Goal: Find specific page/section: Find specific page/section

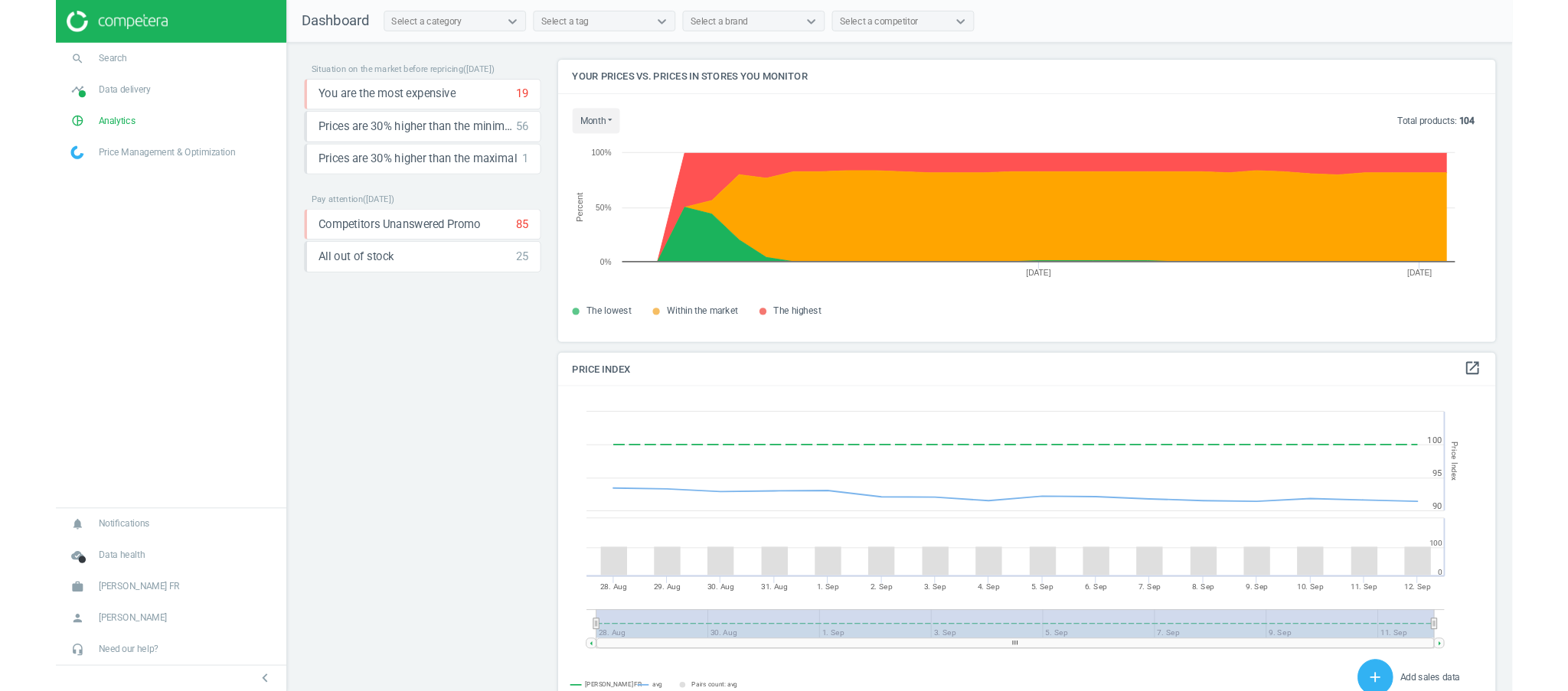
scroll to position [335, 1024]
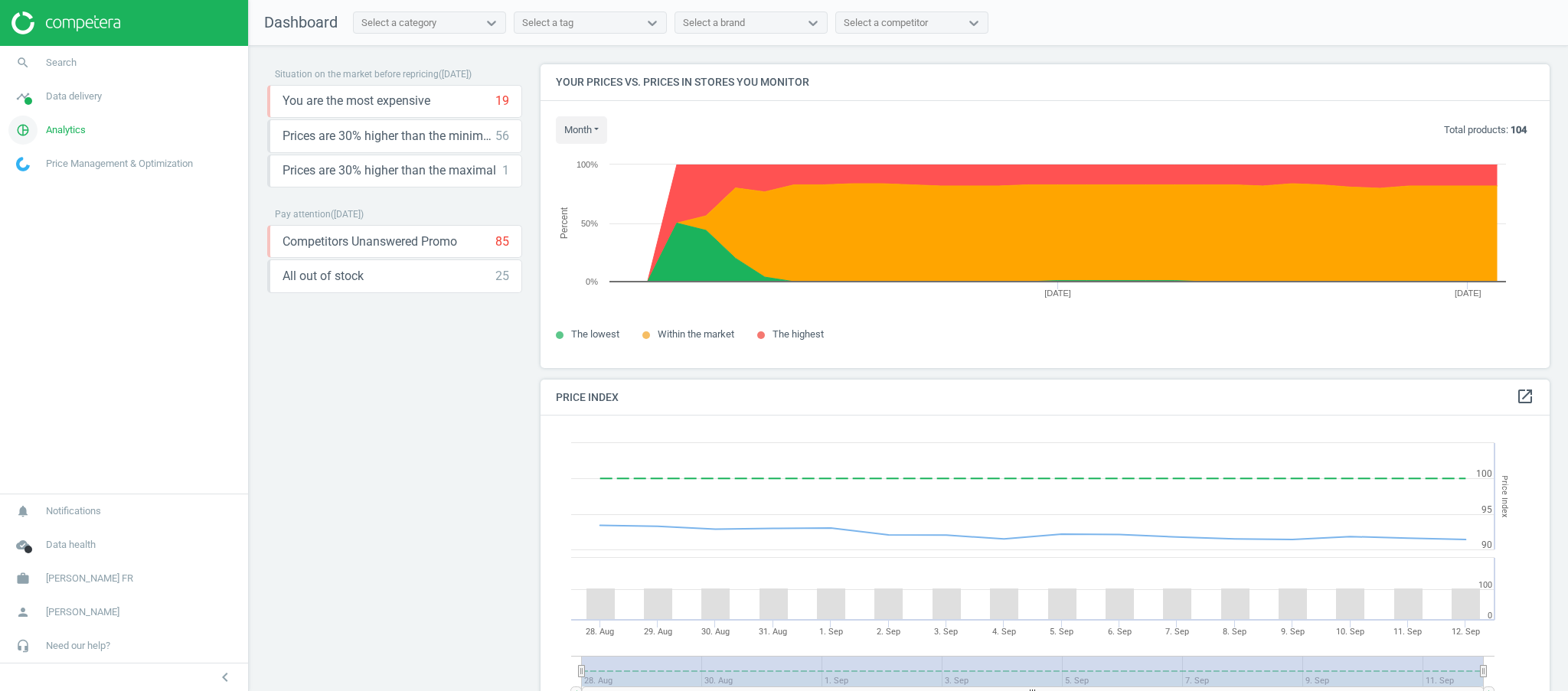
click at [79, 134] on span "Analytics" at bounding box center [65, 131] width 40 height 14
click at [20, 167] on span "Overview" at bounding box center [35, 163] width 37 height 12
click at [29, 185] on span "Products" at bounding box center [34, 186] width 36 height 12
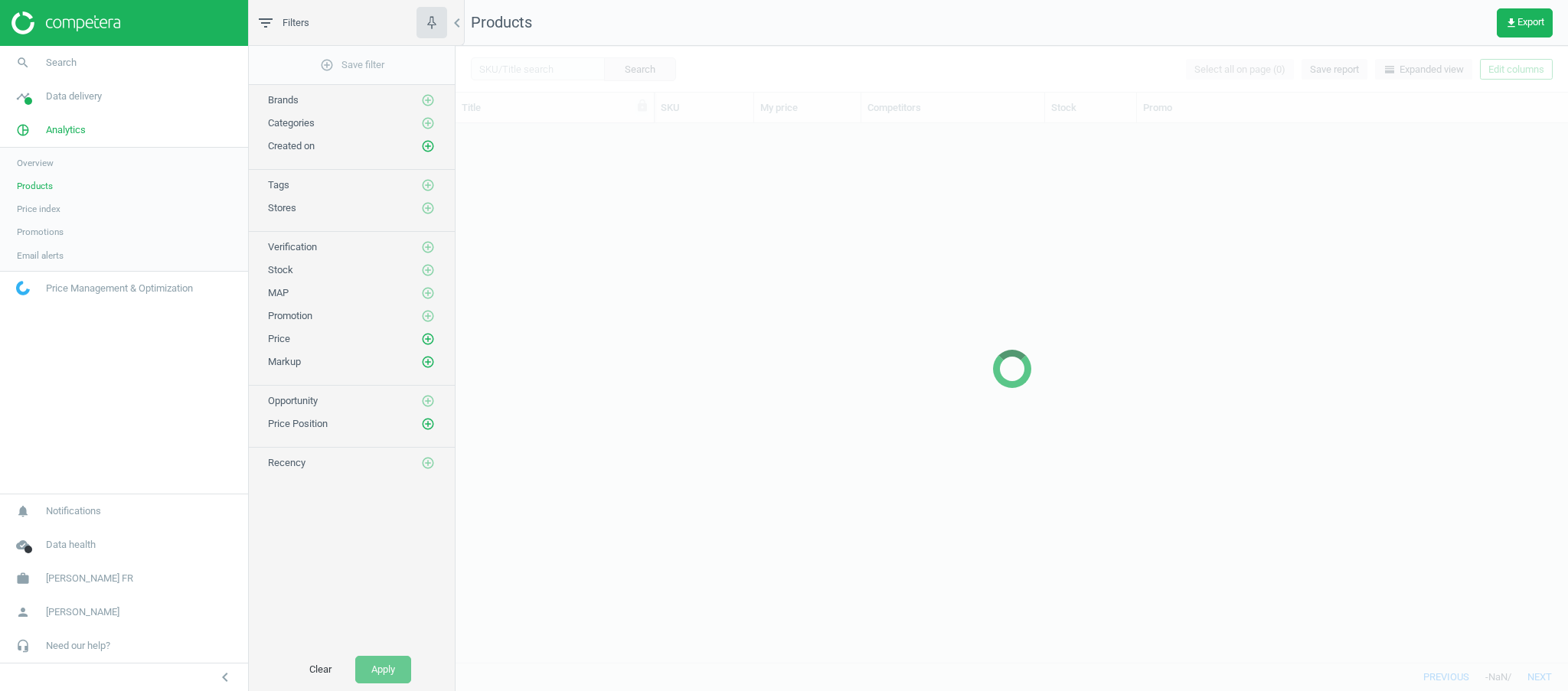
scroll to position [524, 1096]
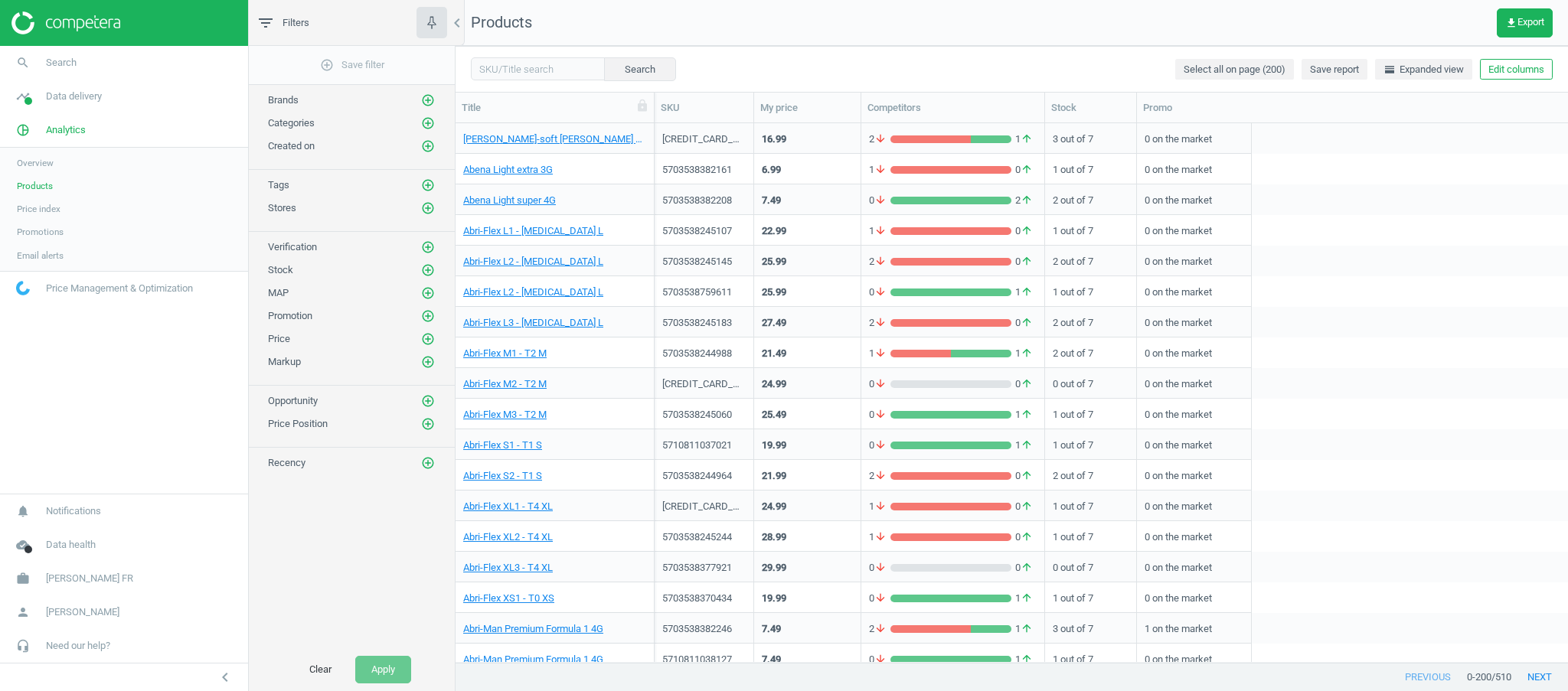
click at [34, 157] on span "Overview" at bounding box center [35, 163] width 37 height 12
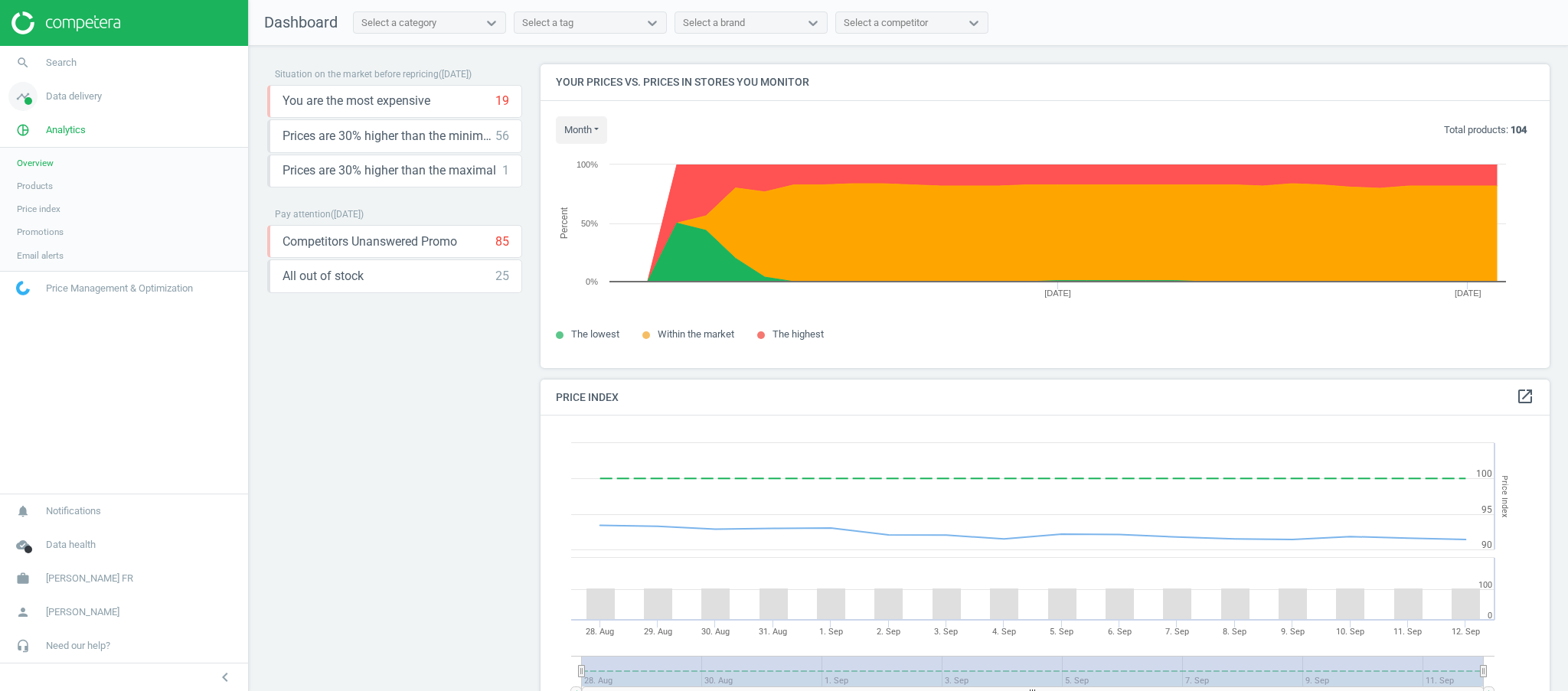
click at [78, 100] on span "Data delivery" at bounding box center [73, 96] width 56 height 14
click at [27, 125] on span "Overview" at bounding box center [35, 130] width 37 height 12
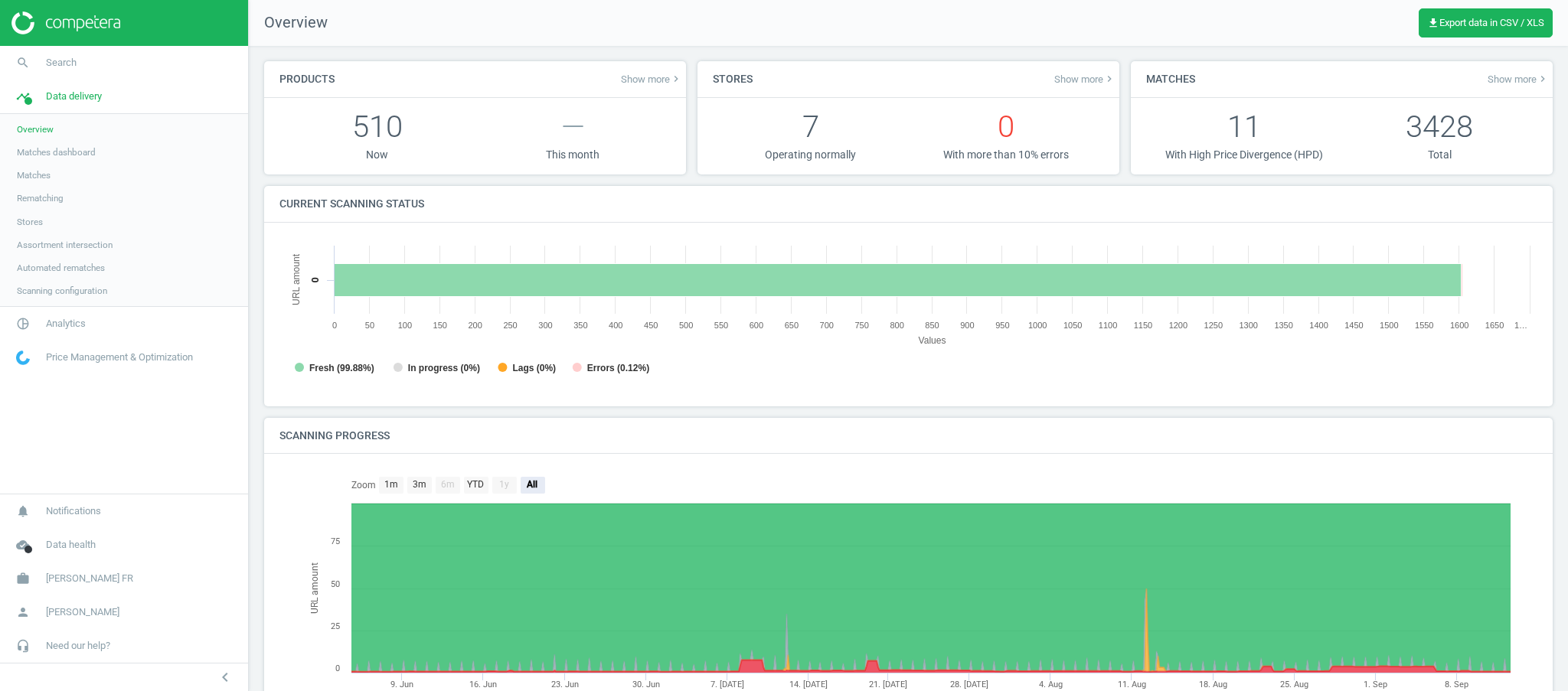
scroll to position [8, 7]
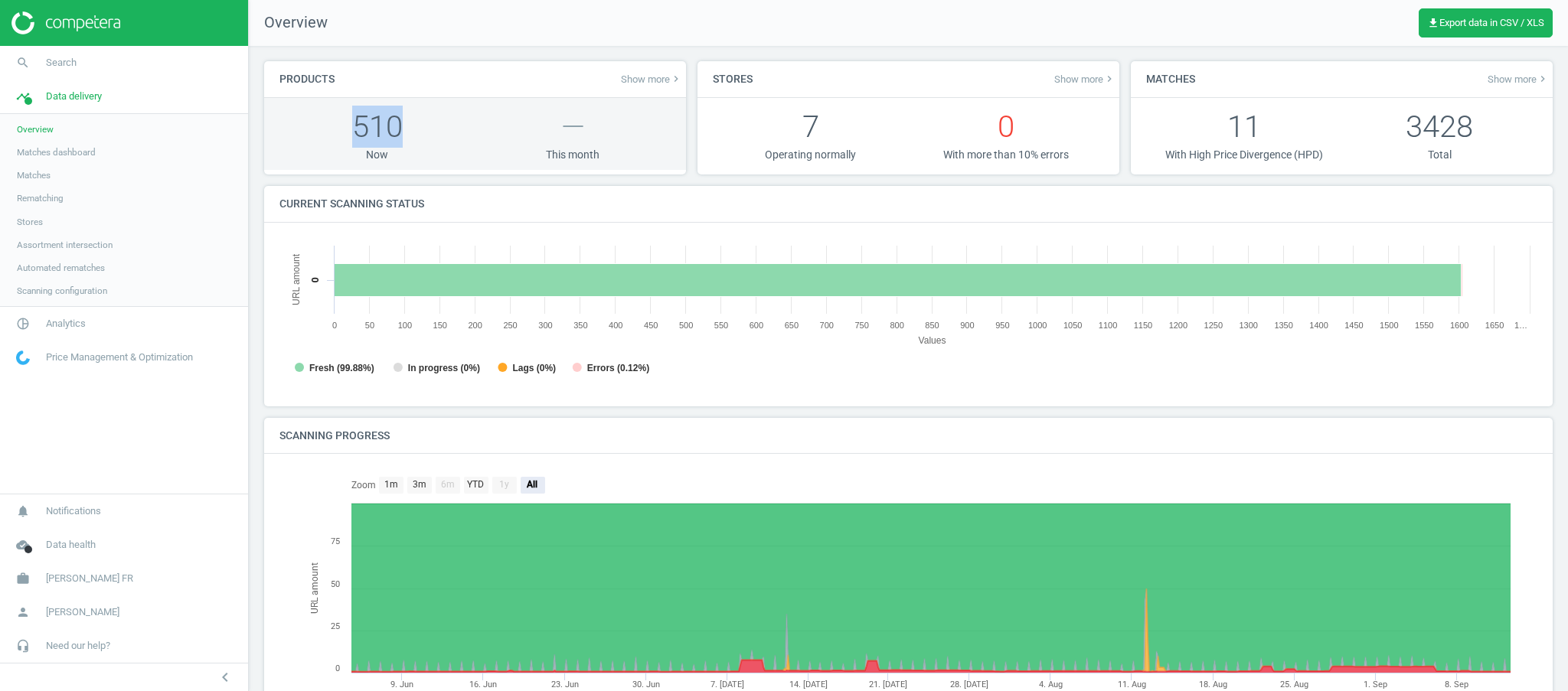
drag, startPoint x: 324, startPoint y: 124, endPoint x: 405, endPoint y: 129, distance: 81.2
click at [405, 129] on p "510" at bounding box center [377, 127] width 196 height 42
drag, startPoint x: 544, startPoint y: 126, endPoint x: 655, endPoint y: 134, distance: 111.3
click at [655, 134] on p "—" at bounding box center [573, 127] width 196 height 42
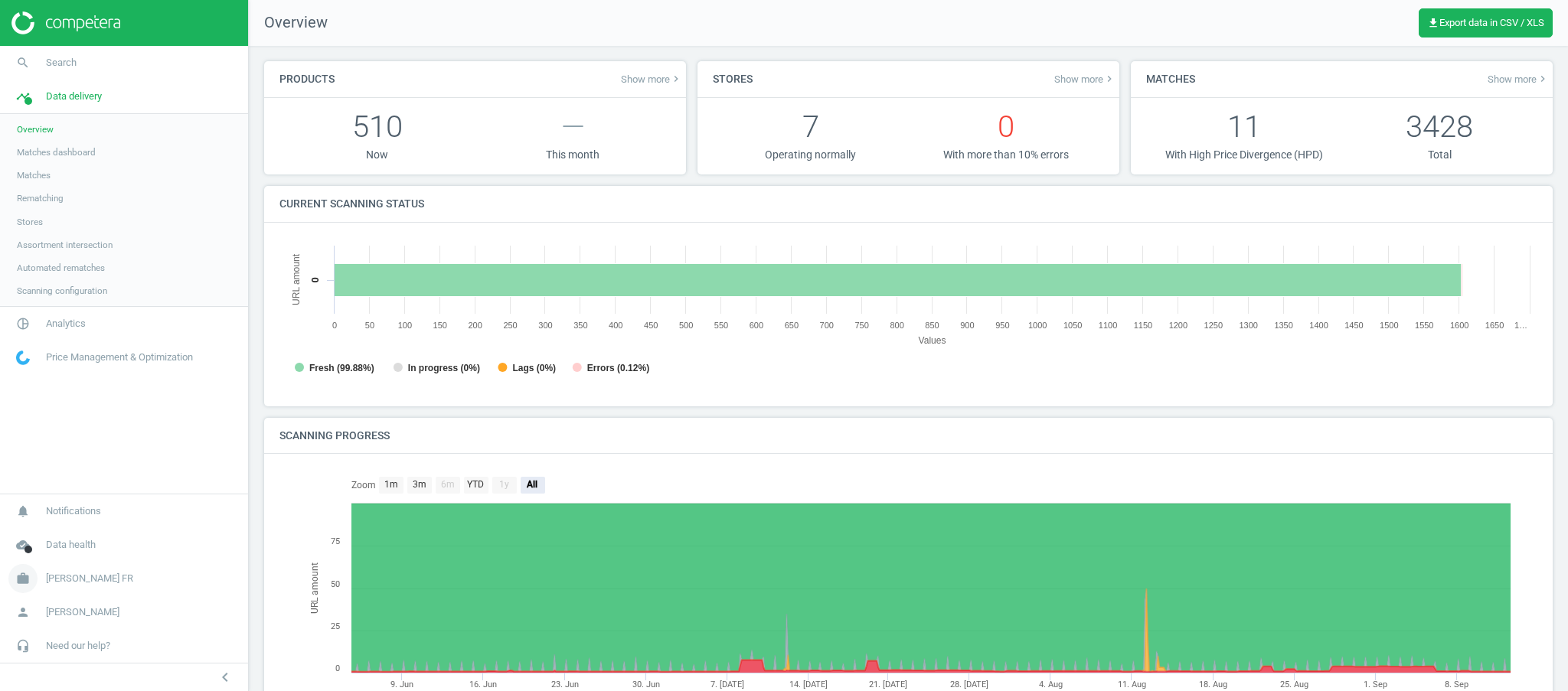
click at [63, 581] on span "Hartmann FR" at bounding box center [89, 579] width 87 height 14
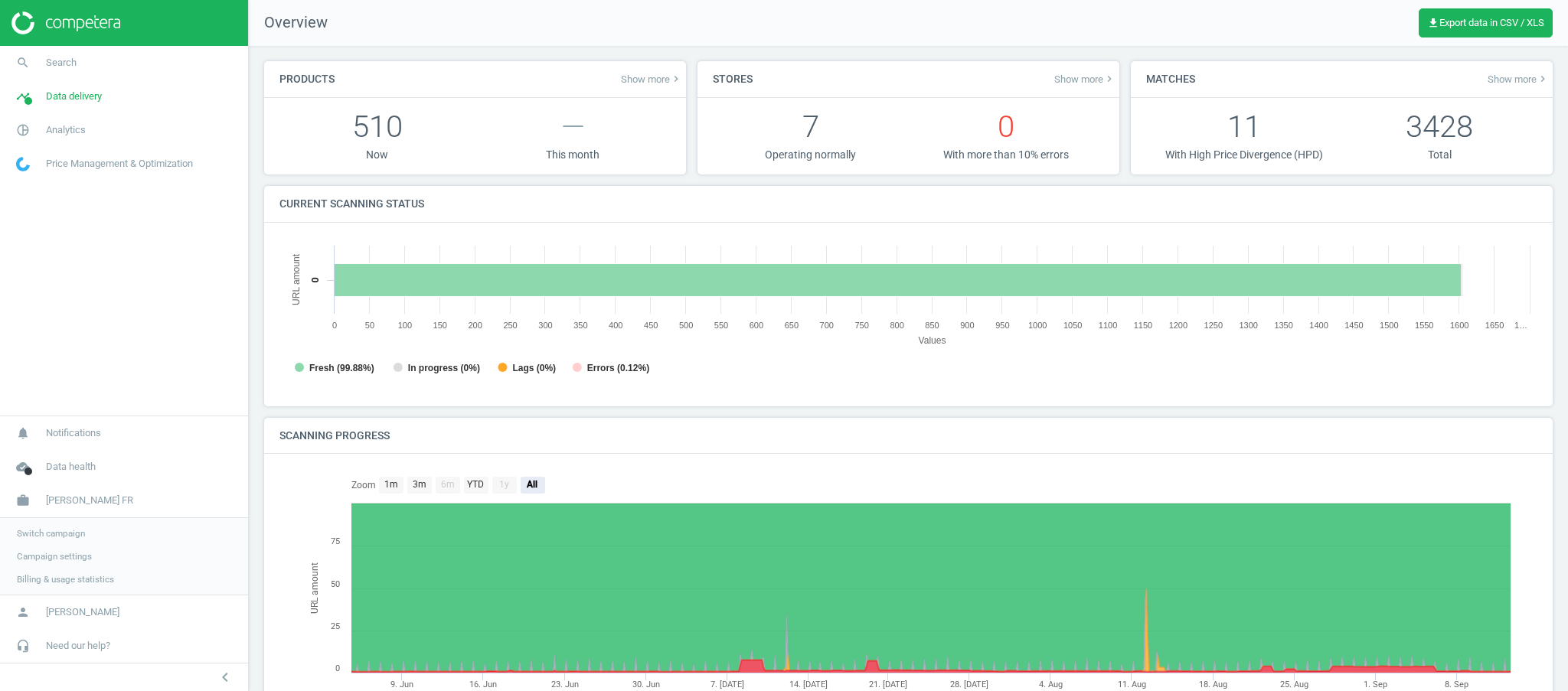
click at [64, 539] on span "Switch campaign" at bounding box center [50, 534] width 68 height 12
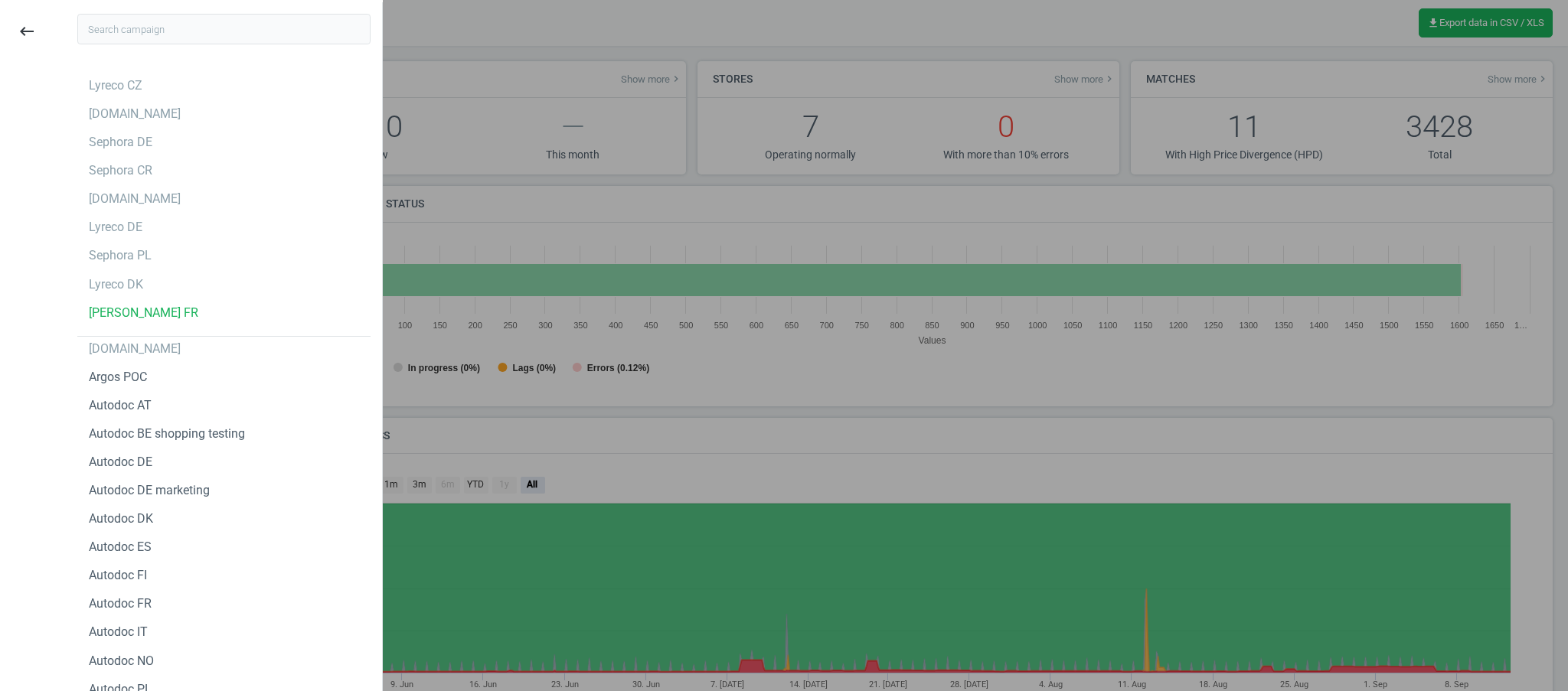
click at [553, 186] on div at bounding box center [784, 346] width 1568 height 691
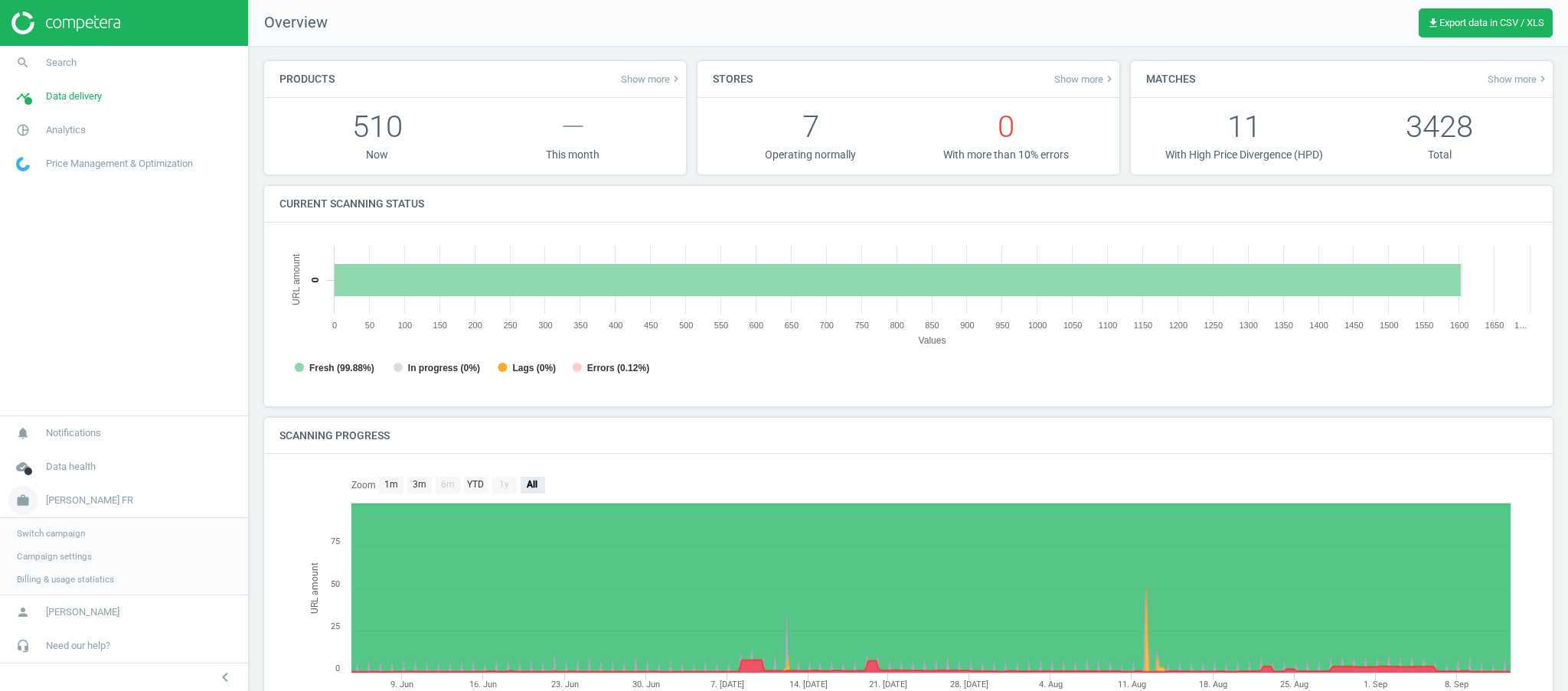
click at [86, 501] on span "Hartmann FR" at bounding box center [89, 501] width 87 height 14
click at [76, 583] on span "Hartmann FR" at bounding box center [89, 579] width 87 height 14
click at [63, 531] on span "Switch campaign" at bounding box center [50, 534] width 68 height 12
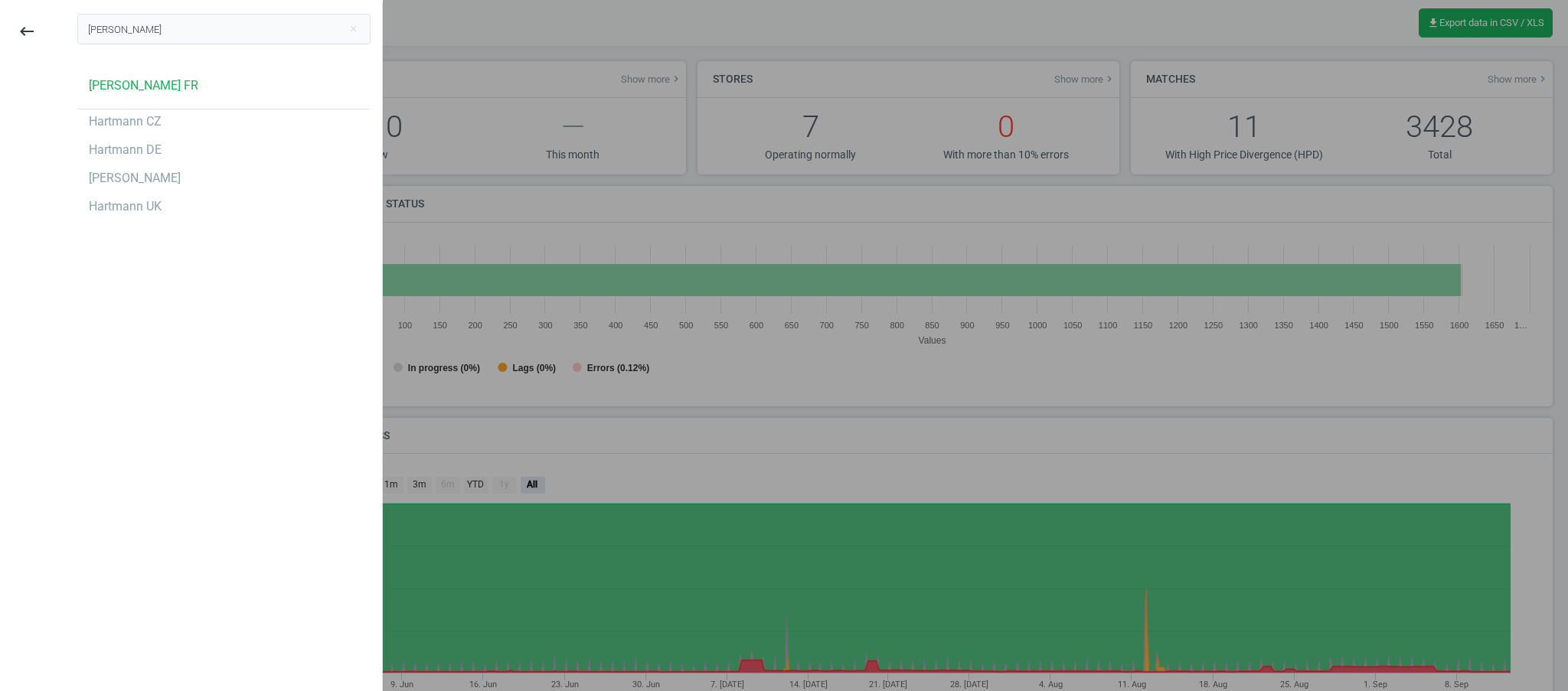
type input "hart"
click at [115, 163] on div "Hartmann FR Hartmann CZ Hartmann DE Hartmann ES Hartmann UK" at bounding box center [224, 146] width 293 height 146
click at [106, 150] on div "Hartmann DE" at bounding box center [125, 149] width 72 height 17
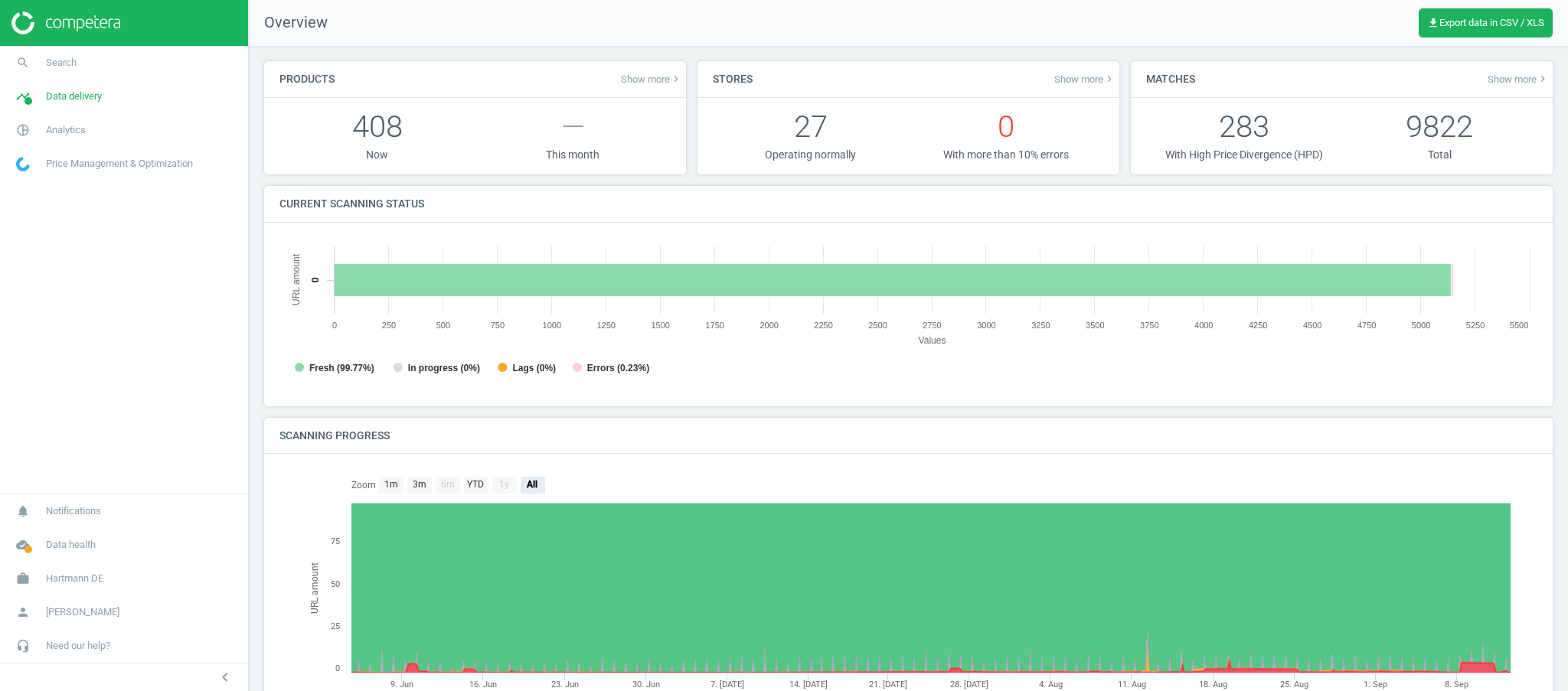
scroll to position [8, 7]
click at [77, 136] on span "Analytics" at bounding box center [65, 131] width 40 height 14
click at [45, 184] on span "Products" at bounding box center [34, 186] width 36 height 12
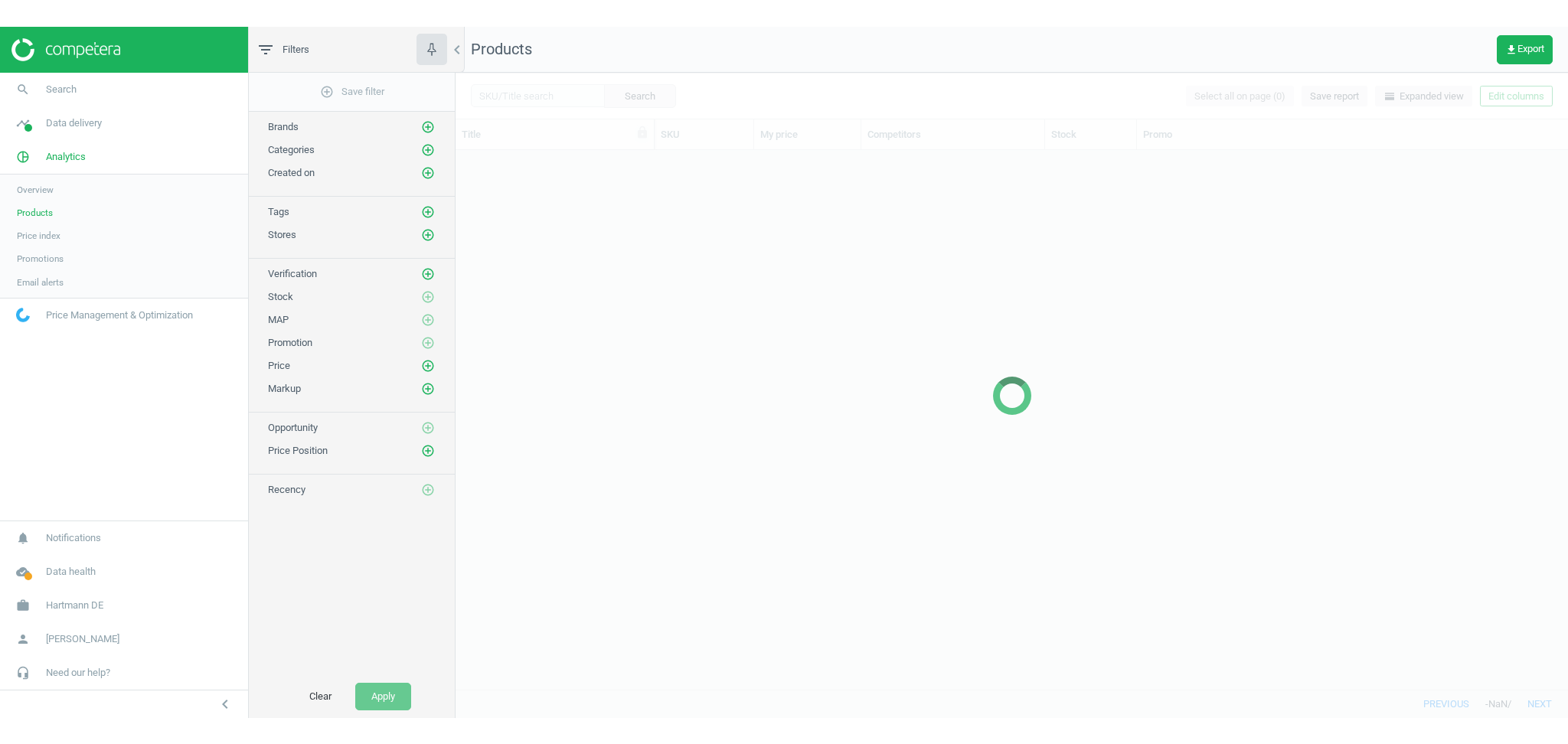
scroll to position [524, 1096]
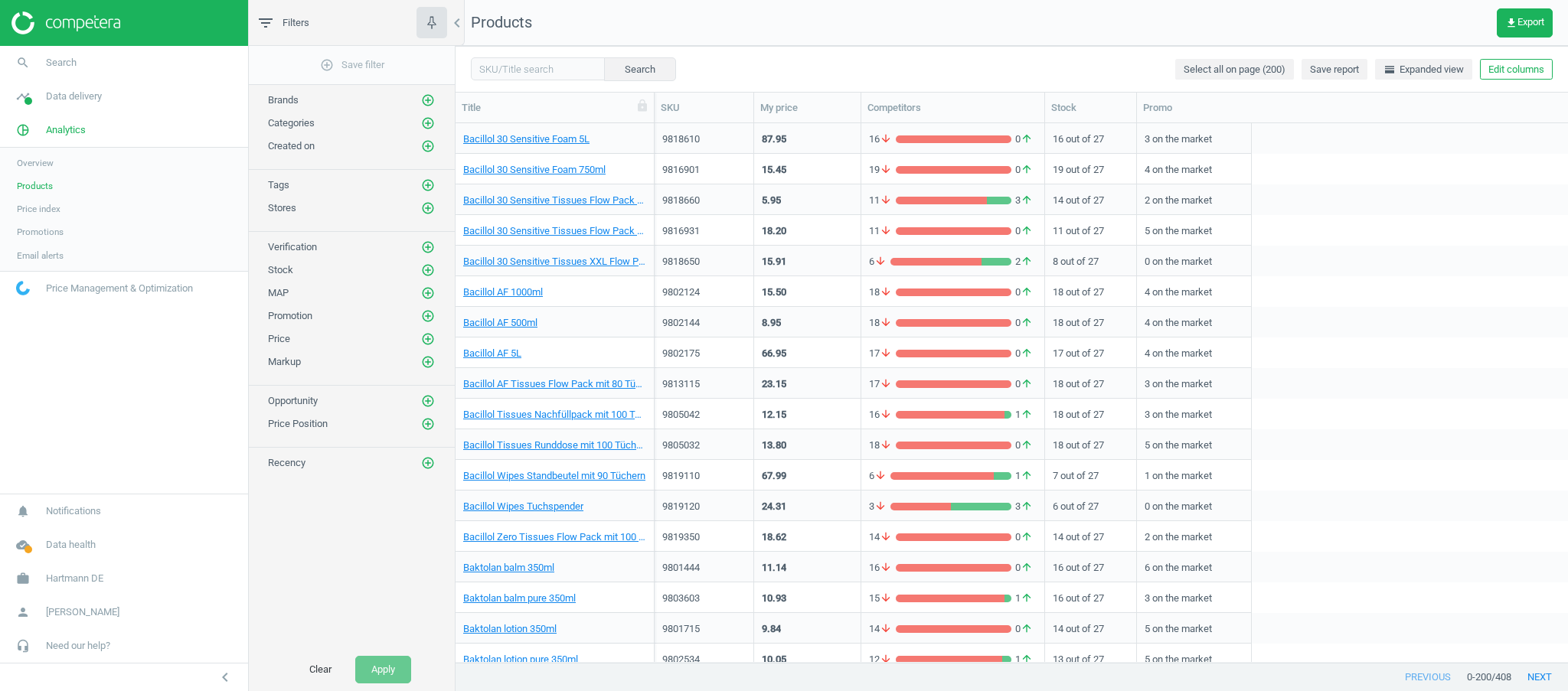
click at [148, 421] on nav "search Search timeline Data delivery Overview Matches dashboard Matches Rematch…" at bounding box center [124, 270] width 248 height 448
click at [423, 151] on icon "add_circle_outline" at bounding box center [428, 147] width 14 height 14
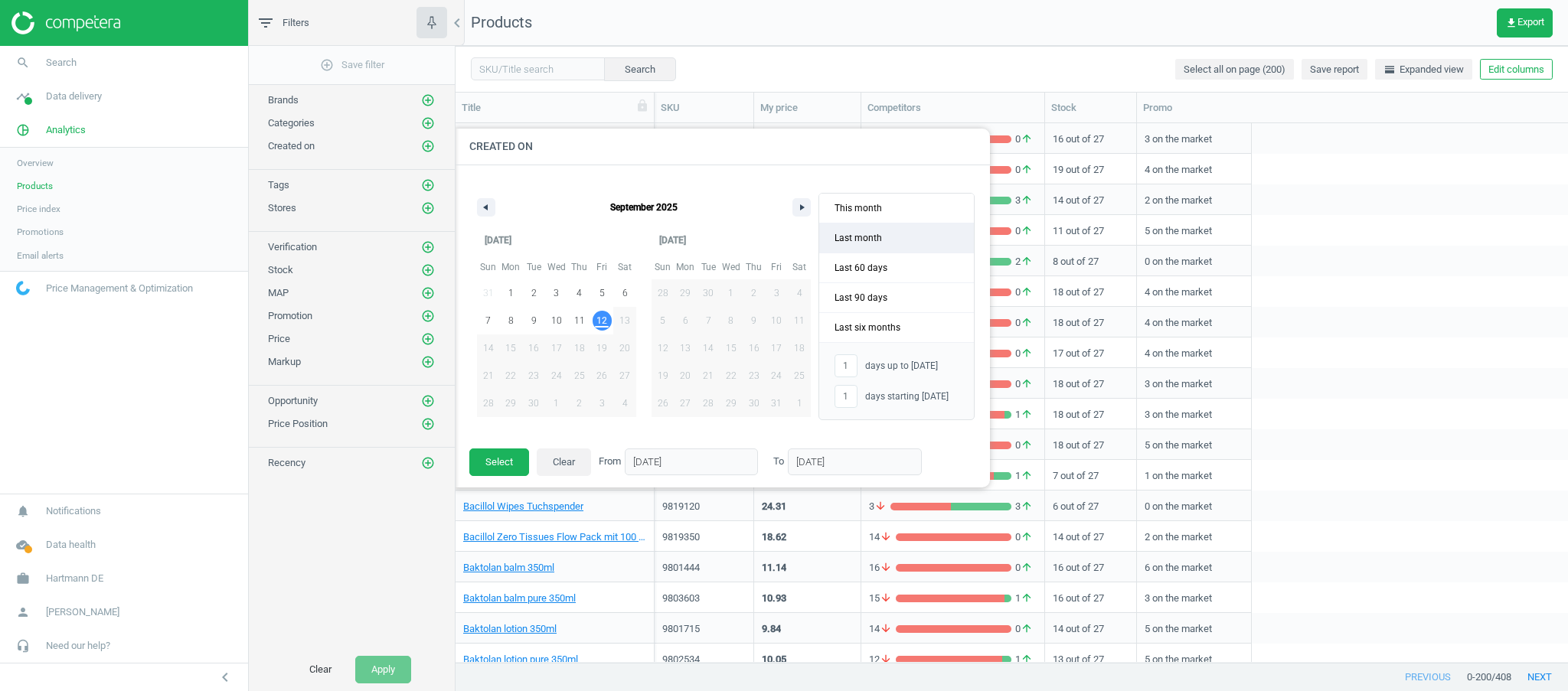
click at [852, 232] on span "Last month" at bounding box center [896, 238] width 155 height 29
type input "-"
type input "[DATE]"
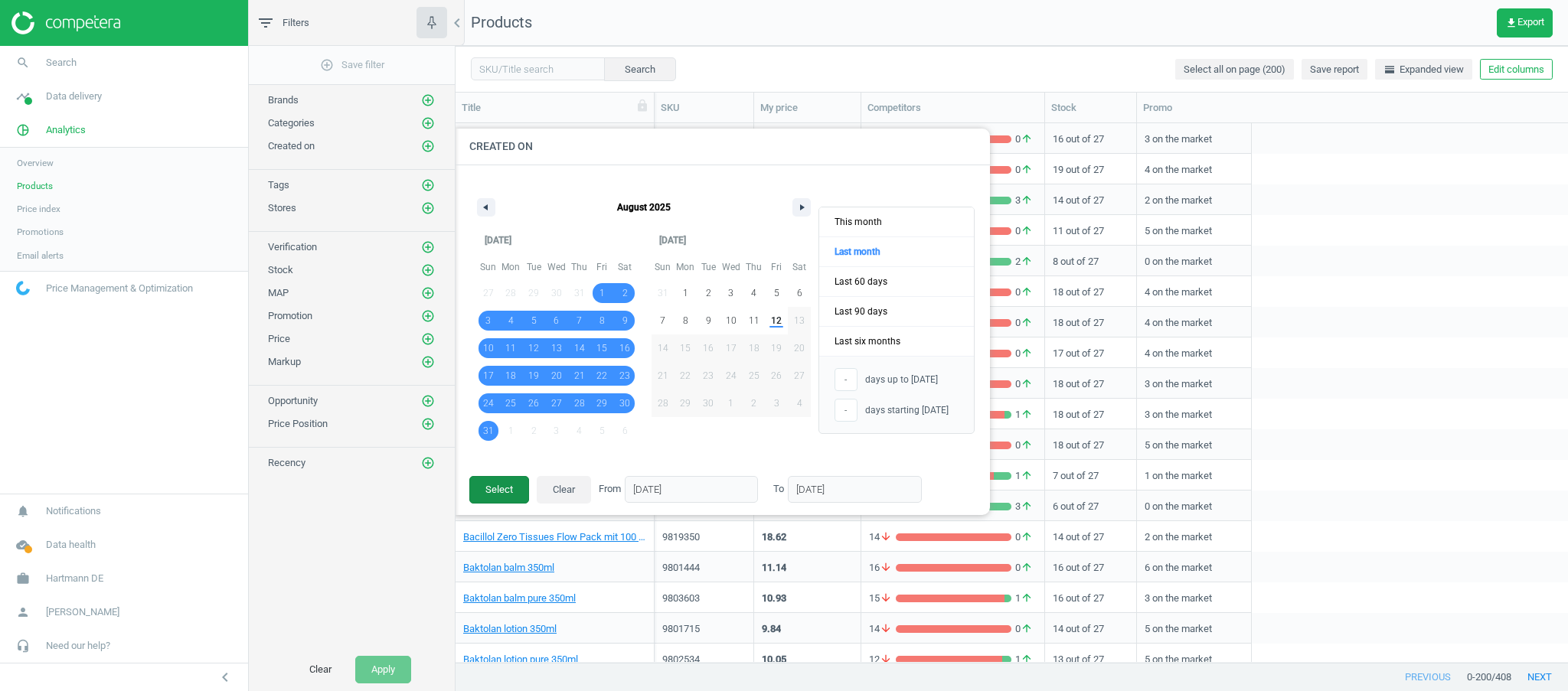
click at [493, 489] on button "Select" at bounding box center [499, 490] width 60 height 27
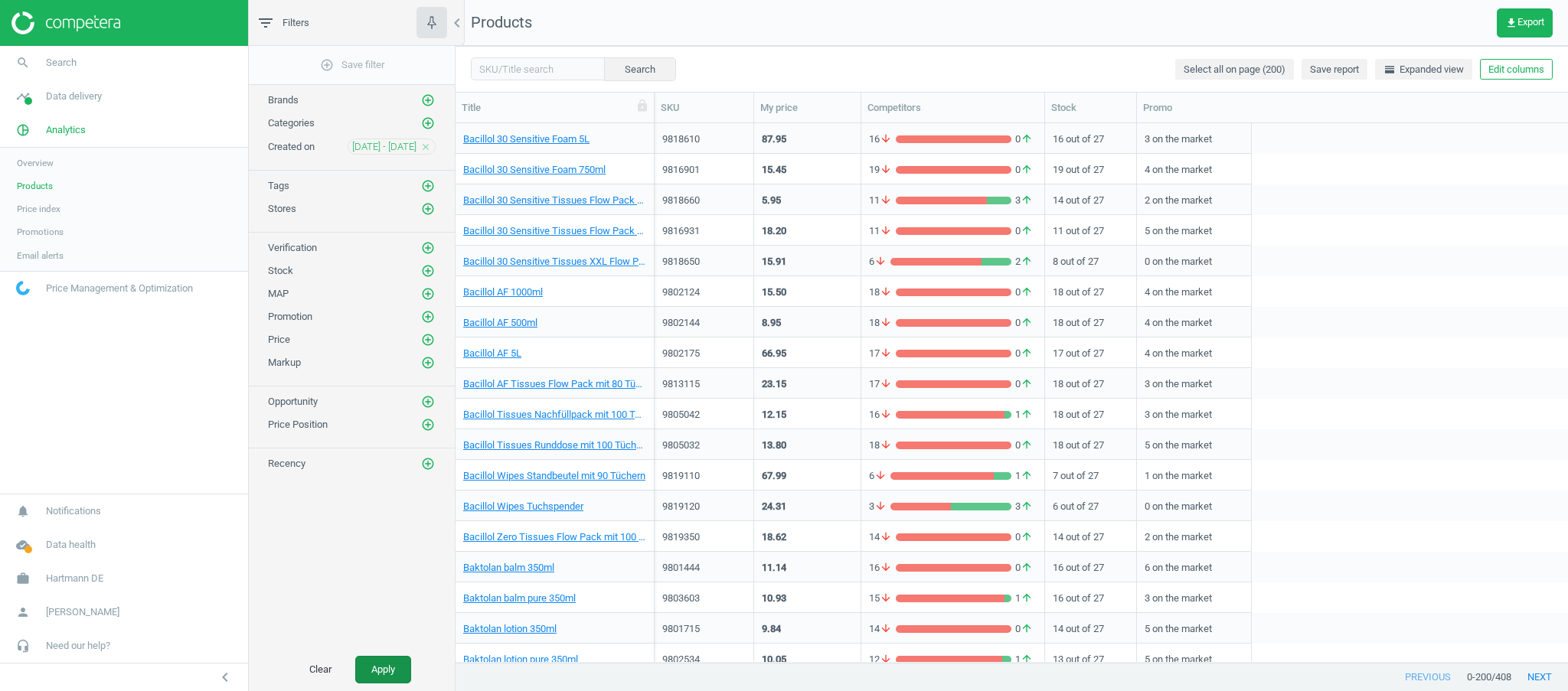
click at [382, 672] on button "Apply" at bounding box center [383, 670] width 56 height 27
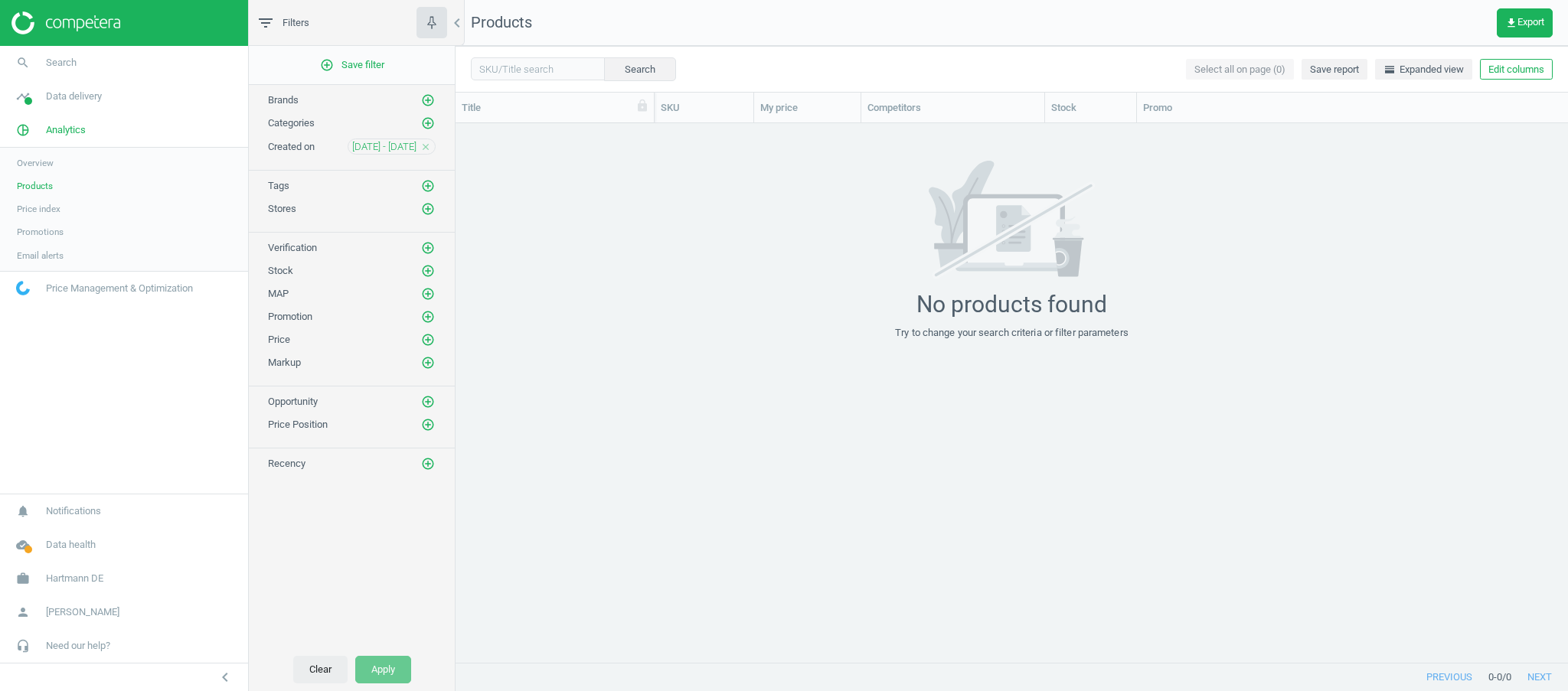
click at [322, 675] on button "Clear" at bounding box center [321, 670] width 55 height 27
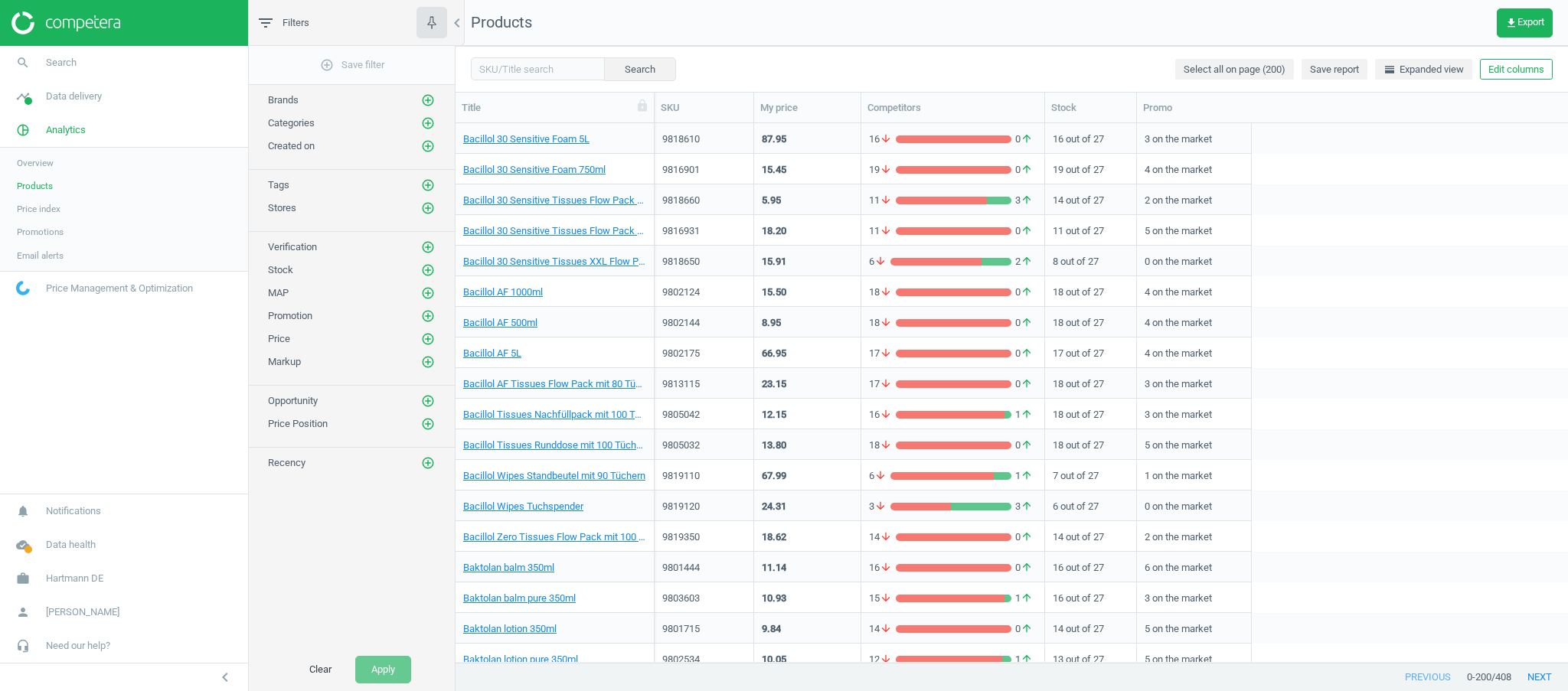
scroll to position [577, 1096]
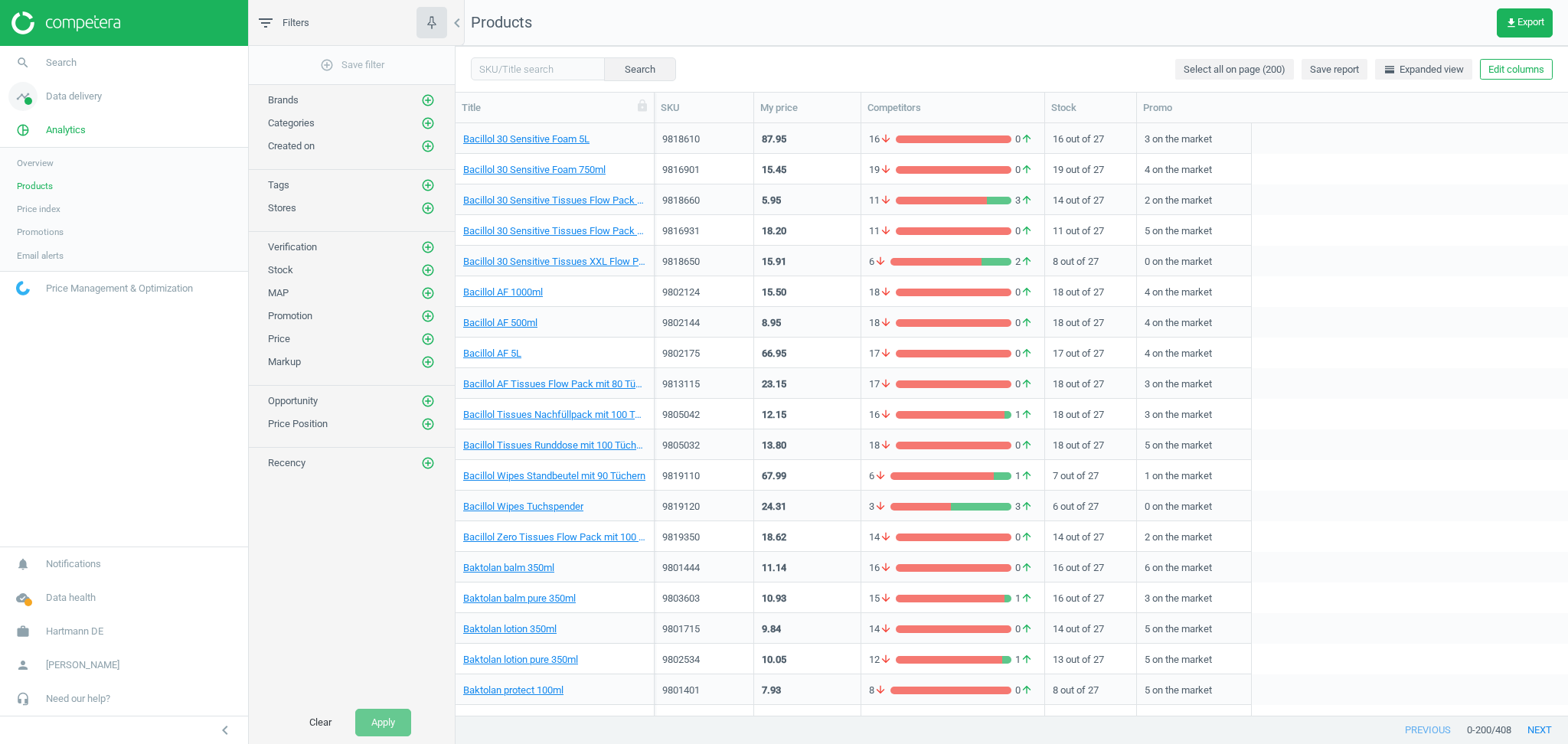
click at [64, 95] on span "Data delivery" at bounding box center [73, 96] width 56 height 14
click at [57, 152] on span "Matches dashboard" at bounding box center [56, 152] width 79 height 12
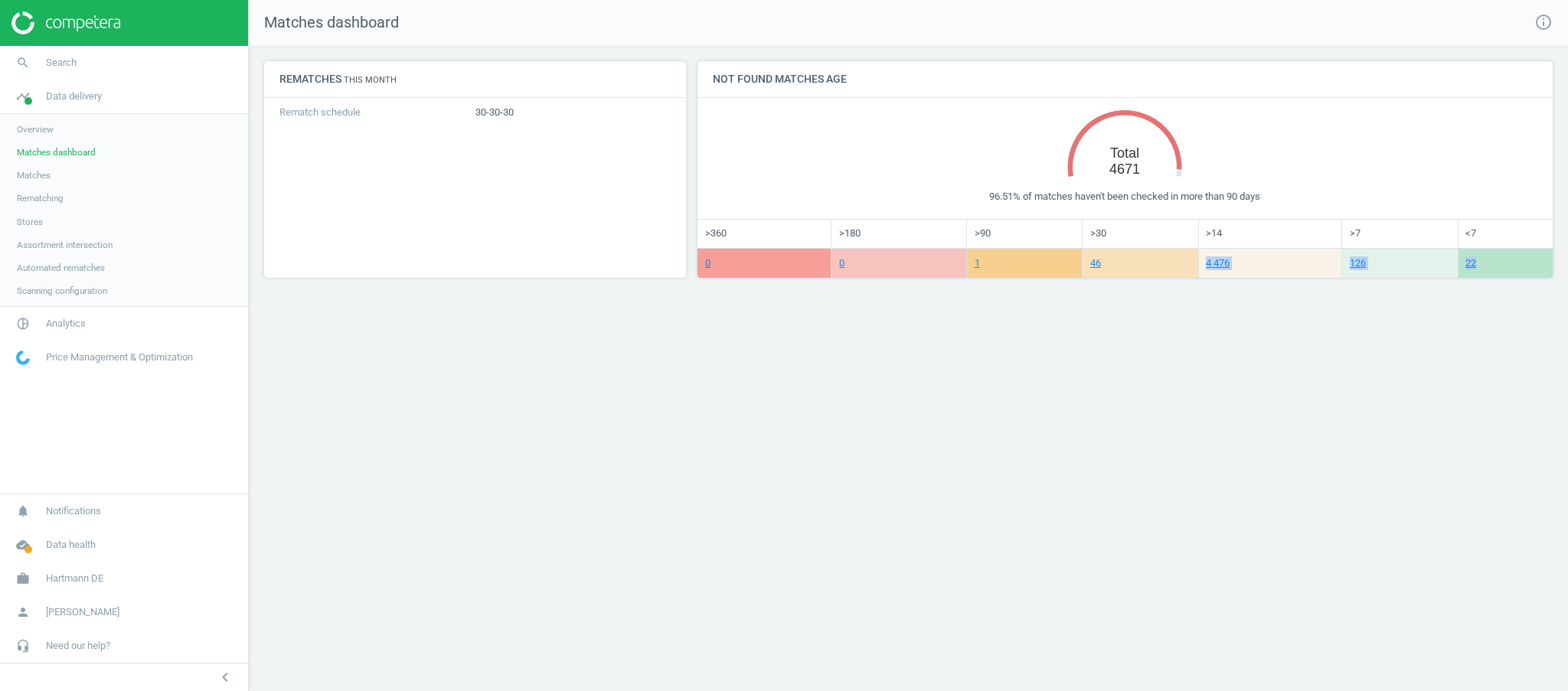
drag, startPoint x: 1205, startPoint y: 262, endPoint x: 1496, endPoint y: 263, distance: 291.0
click at [1496, 263] on tr "0 0 1 46 4 476 126 22" at bounding box center [1125, 263] width 855 height 29
click at [22, 173] on span "Matches" at bounding box center [34, 175] width 34 height 12
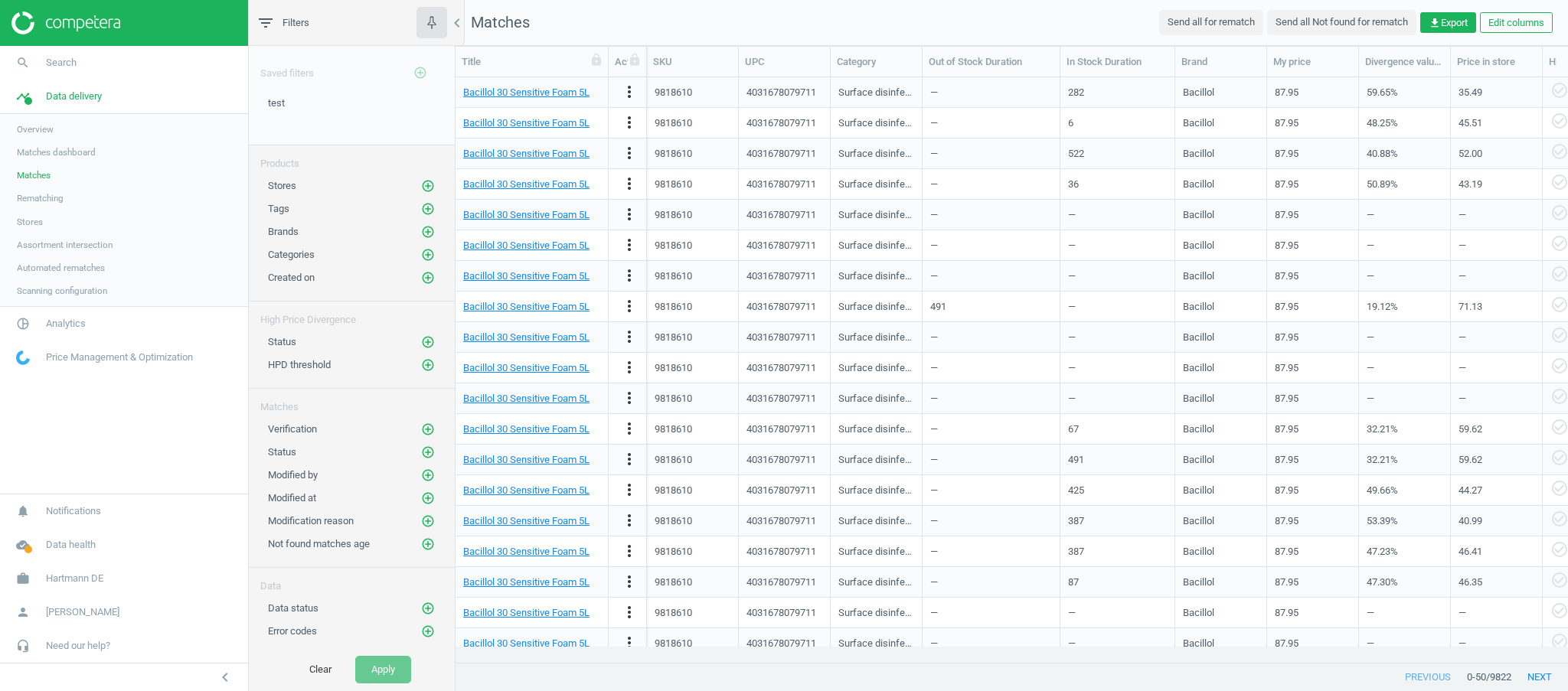
scroll to position [553, 1096]
click at [432, 279] on icon "add_circle_outline" at bounding box center [428, 278] width 14 height 14
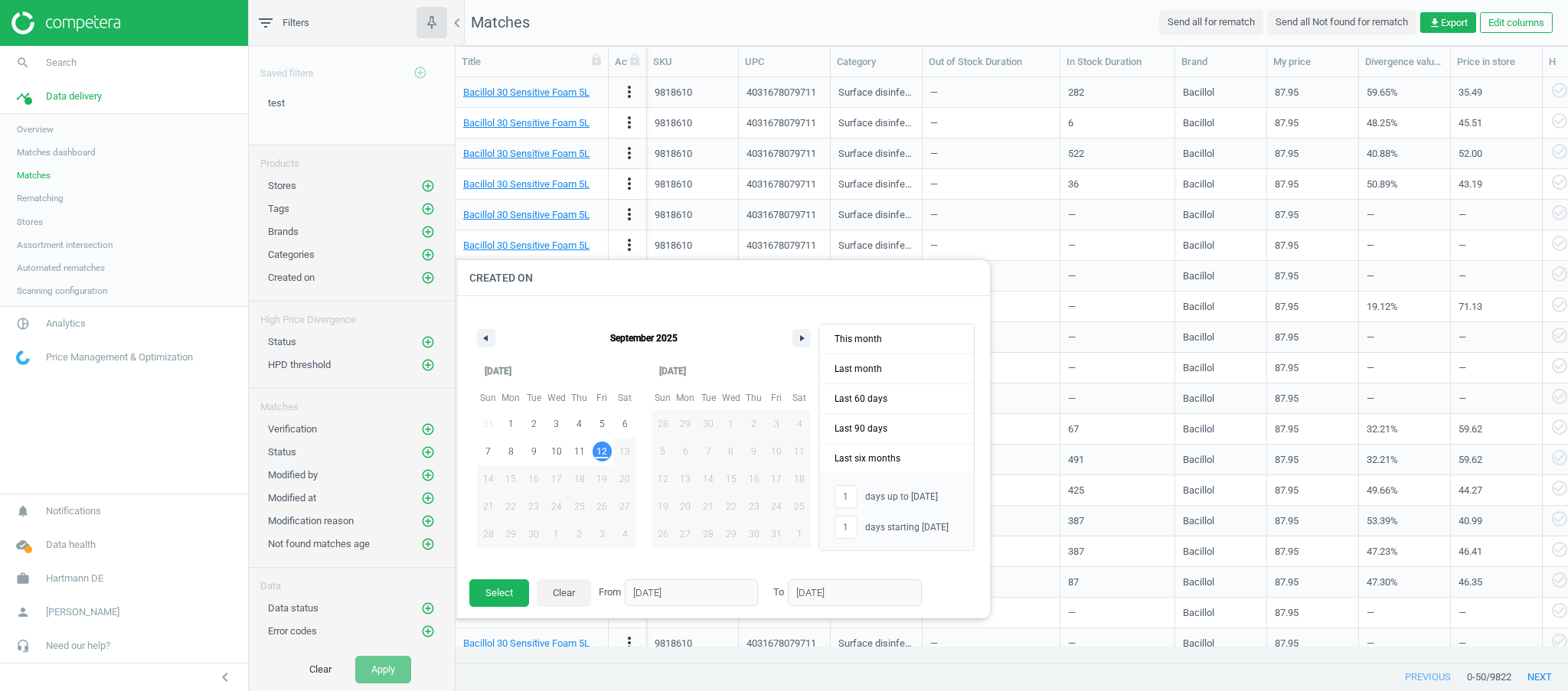
click at [145, 441] on nav "search Search timeline Data delivery Overview Matches dashboard Matches Rematch…" at bounding box center [124, 270] width 248 height 448
click at [428, 500] on icon "add_circle_outline" at bounding box center [428, 498] width 14 height 14
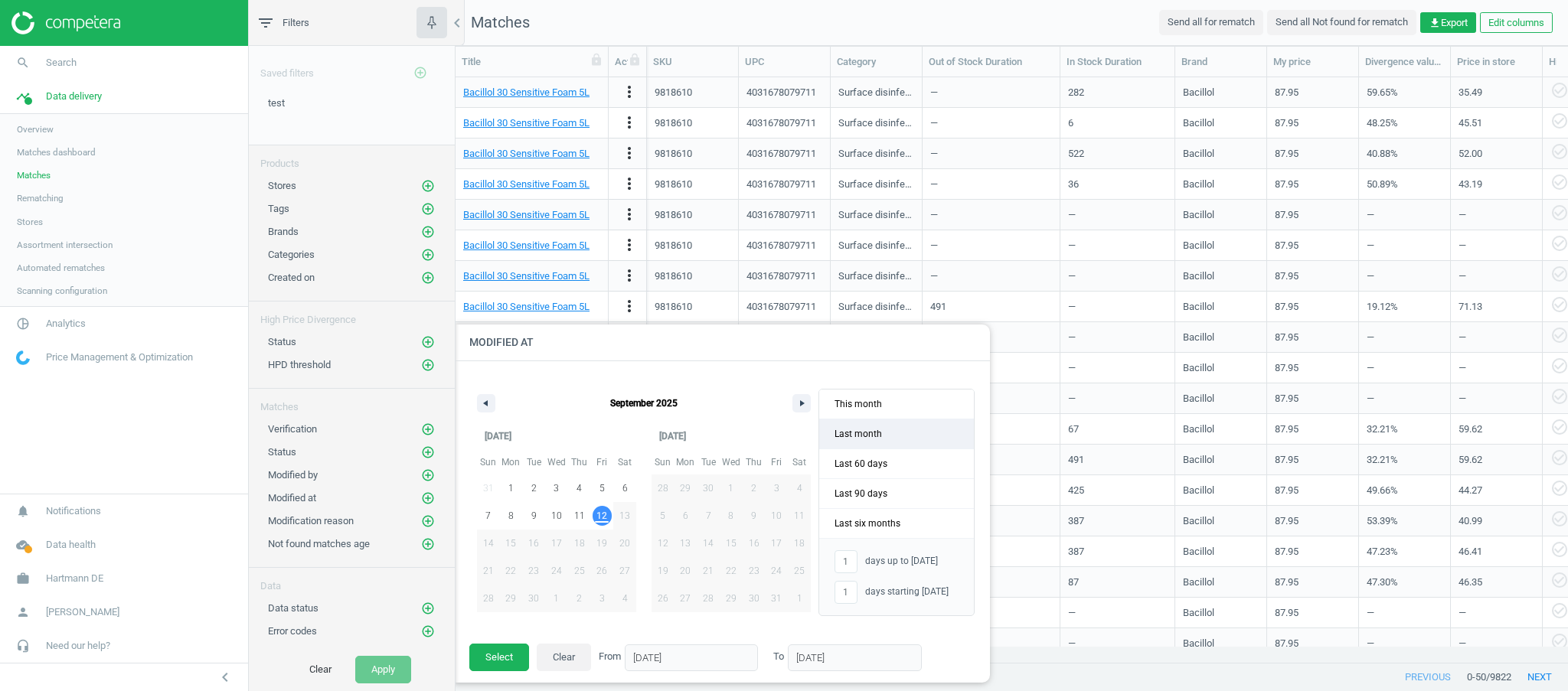
click at [876, 438] on span "Last month" at bounding box center [896, 434] width 155 height 29
type input "-"
type input "[DATE]"
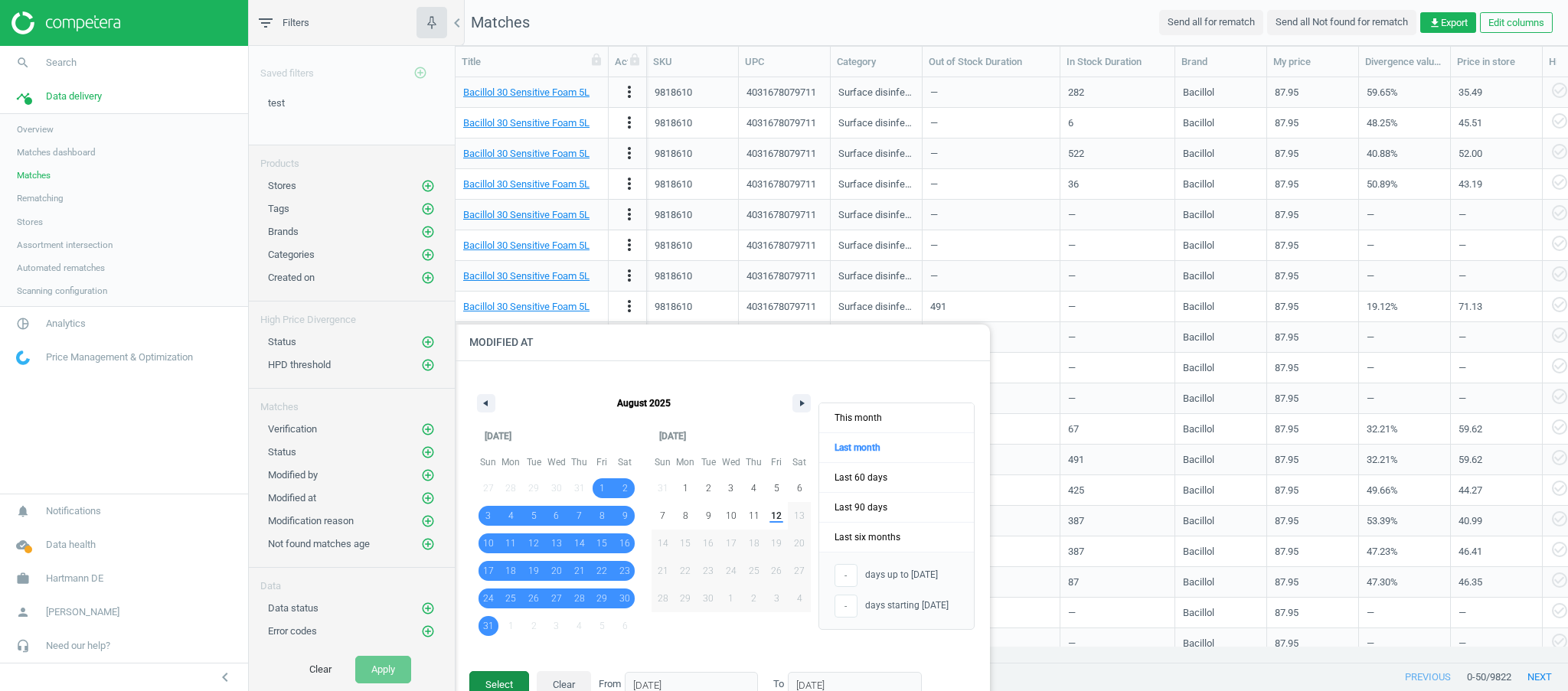
click at [502, 683] on button "Select" at bounding box center [499, 685] width 60 height 27
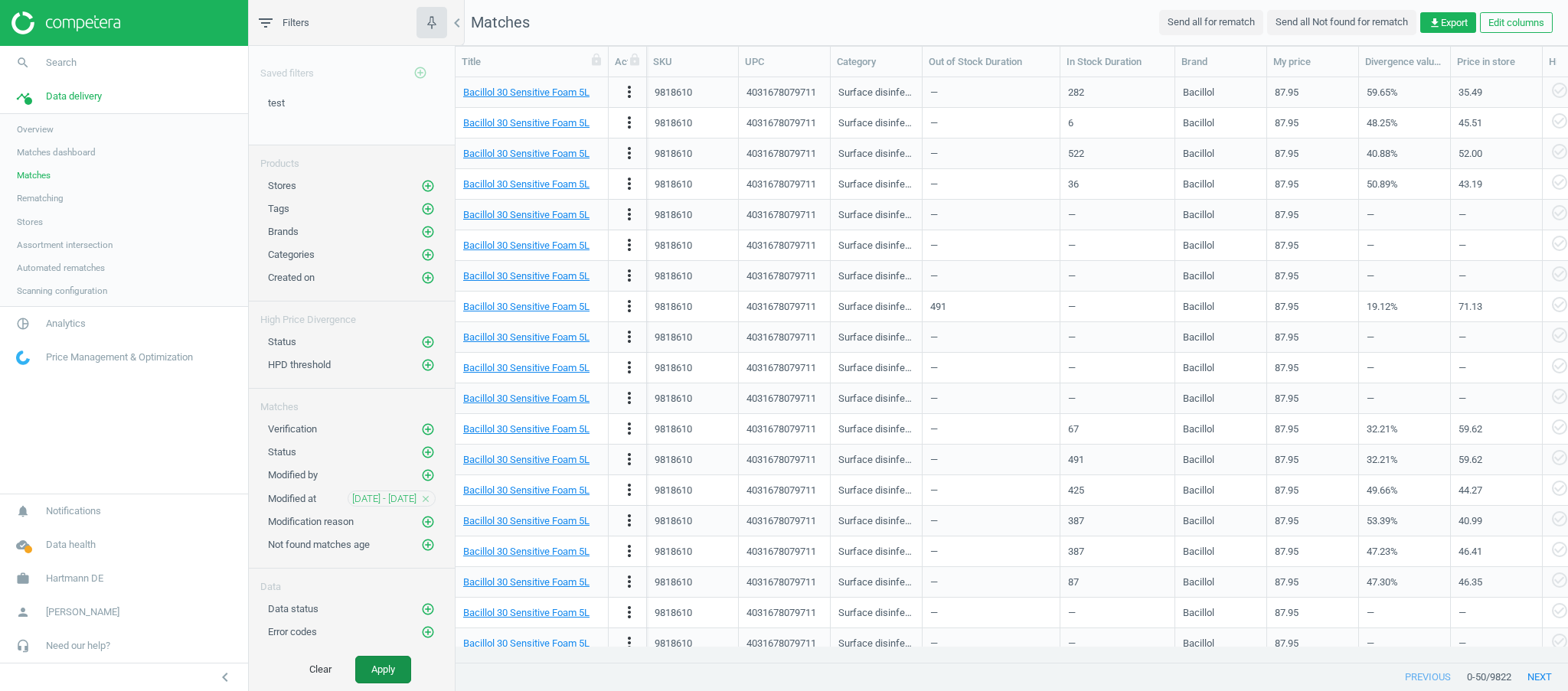
click at [384, 657] on button "Apply" at bounding box center [383, 670] width 56 height 27
